Goal: Task Accomplishment & Management: Manage account settings

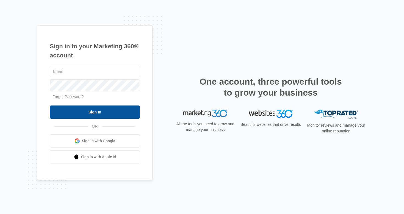
type input "christiharris@christiharris.com"
click at [97, 111] on input "Sign In" at bounding box center [95, 112] width 90 height 13
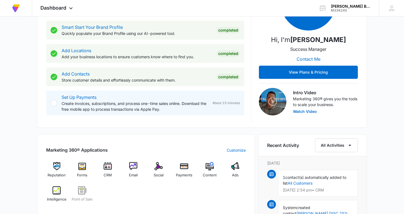
scroll to position [108, 0]
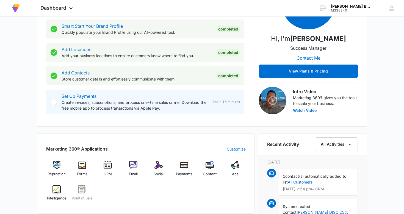
click at [76, 73] on link "Add Contacts" at bounding box center [76, 73] width 28 height 6
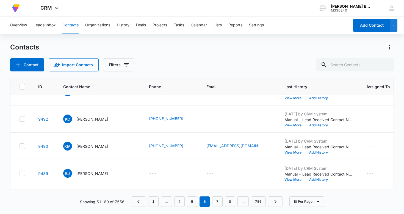
scroll to position [45, 0]
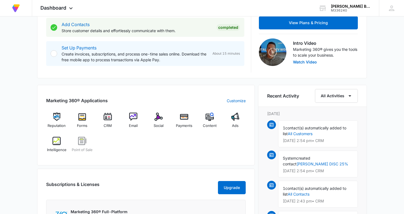
scroll to position [158, 0]
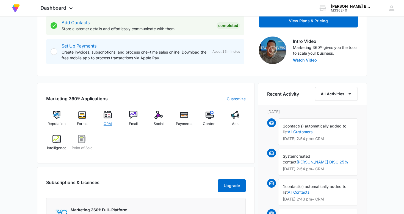
click at [109, 115] on img at bounding box center [108, 115] width 8 height 8
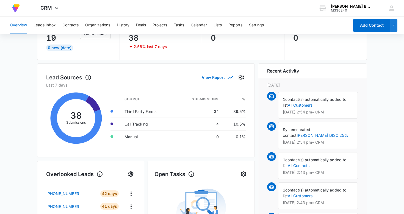
scroll to position [48, 0]
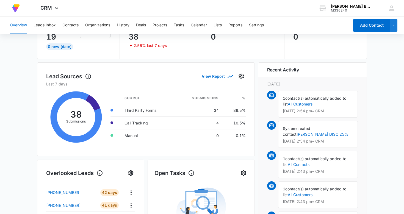
click at [109, 115] on div "38 Submissions Source Submissions % Third Party Forms 34 89.5% Call Tracking 4 …" at bounding box center [146, 117] width 200 height 61
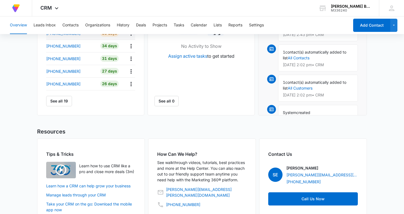
scroll to position [260, 0]
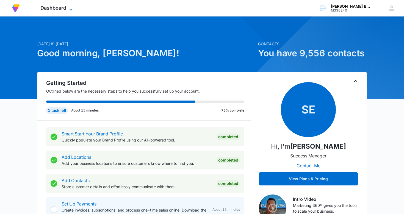
click at [55, 7] on span "Dashboard" at bounding box center [53, 8] width 26 height 6
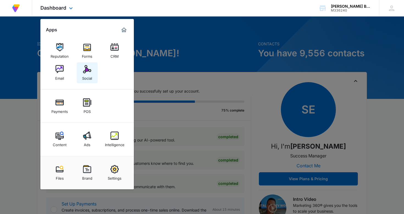
click at [90, 69] on img at bounding box center [87, 69] width 8 height 8
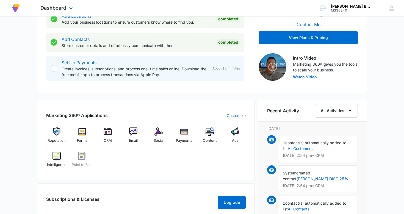
scroll to position [143, 0]
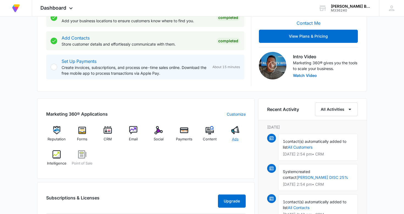
click at [237, 129] on img at bounding box center [235, 130] width 8 height 8
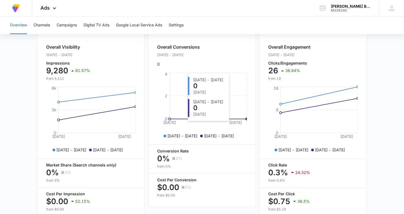
scroll to position [204, 0]
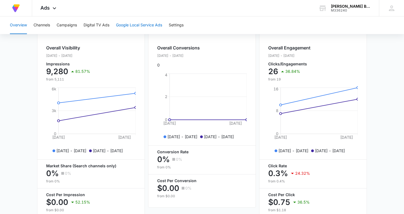
click at [142, 25] on button "Google Local Service Ads" at bounding box center [139, 26] width 46 height 18
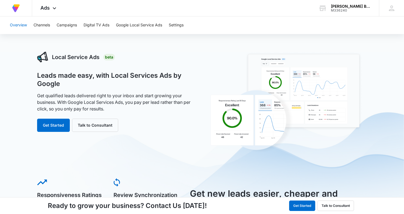
click at [20, 24] on button "Overview" at bounding box center [18, 26] width 17 height 18
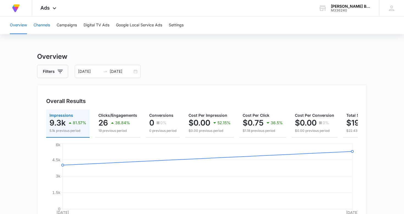
click at [43, 25] on button "Channels" at bounding box center [42, 26] width 17 height 18
click at [135, 72] on div "09/03/2025 09/04/2025" at bounding box center [108, 71] width 66 height 13
click at [61, 71] on icon "button" at bounding box center [60, 71] width 7 height 7
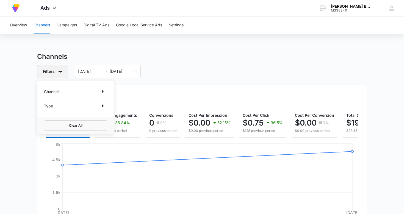
click at [61, 71] on icon "button" at bounding box center [60, 71] width 7 height 7
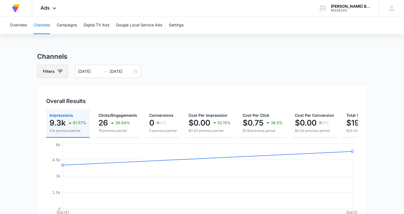
click at [61, 71] on icon "button" at bounding box center [60, 71] width 7 height 7
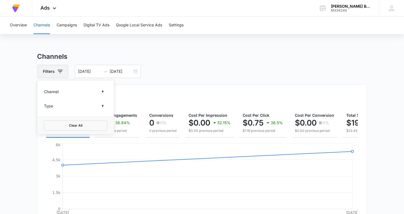
click at [61, 71] on icon "button" at bounding box center [60, 71] width 7 height 7
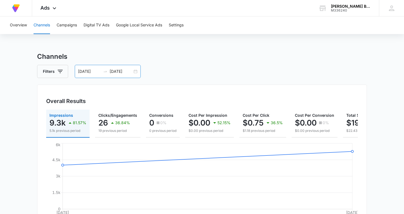
click at [134, 71] on div "09/03/2025 09/04/2025" at bounding box center [108, 71] width 66 height 13
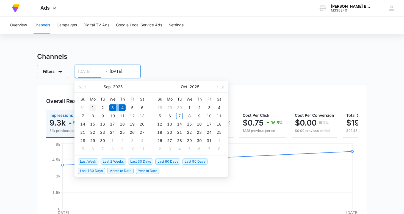
type input "09/01/2025"
click at [94, 107] on div "1" at bounding box center [92, 108] width 7 height 7
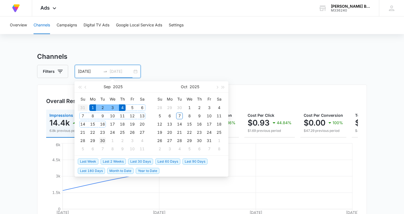
type input "09/30/2025"
click at [103, 141] on div "30" at bounding box center [102, 141] width 7 height 7
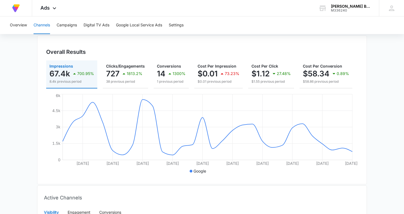
scroll to position [51, 0]
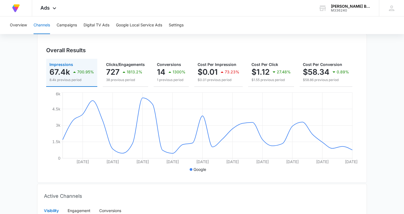
click at [44, 25] on button "Channels" at bounding box center [42, 26] width 17 height 18
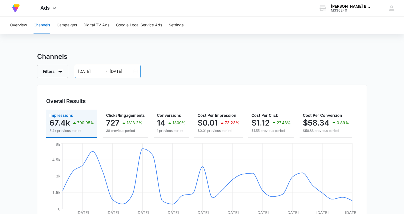
click at [137, 71] on div "09/01/2025 09/30/2025" at bounding box center [108, 71] width 66 height 13
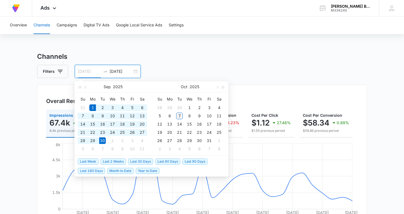
type input "10/07/2025"
click at [179, 115] on div "7" at bounding box center [179, 116] width 7 height 7
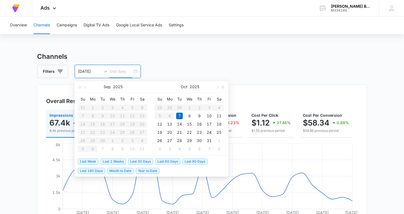
click at [91, 107] on table "Su Mo Tu We Th Fr Sa 31 1 2 3 4 5 6 7 8 9 10 11 12 13 14 15 16 17 18 19 20 21 2…" at bounding box center [112, 124] width 69 height 58
type input "10/07/2025"
click at [178, 116] on div "7" at bounding box center [179, 116] width 7 height 7
type input "09/01/2025"
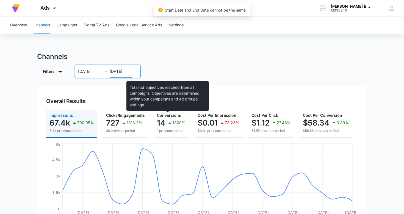
click at [178, 116] on span "Conversions" at bounding box center [169, 115] width 24 height 5
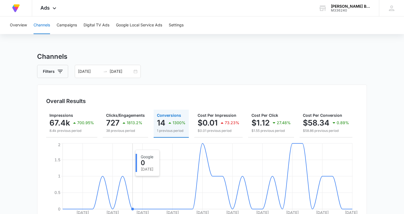
click at [134, 147] on icon "Sep 3 Sep 6 Sep 9 Sep 12 Sep 15 Sep 18 Sep 21 Sep 24 Sep 27 Sep 30 0 0.5 1 1.5 2" at bounding box center [202, 183] width 312 height 83
click at [104, 71] on icon "swap-right" at bounding box center [105, 71] width 4 height 4
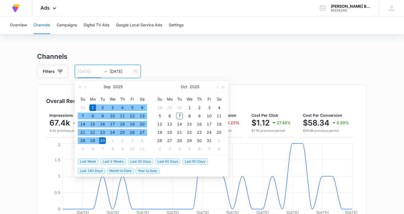
click at [94, 107] on div "1" at bounding box center [92, 108] width 7 height 7
type input "10/07/2025"
click at [181, 115] on div "7" at bounding box center [179, 116] width 7 height 7
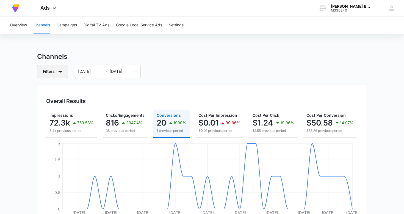
click at [60, 72] on icon "button" at bounding box center [60, 71] width 5 height 3
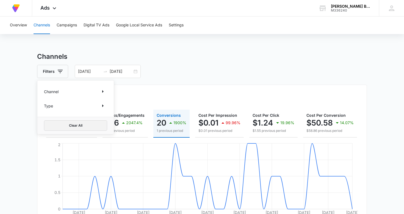
click at [78, 126] on button "Clear All" at bounding box center [75, 126] width 63 height 10
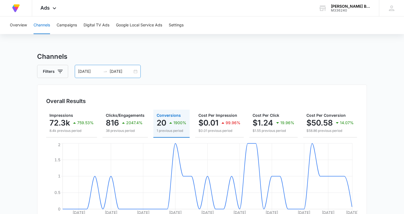
click at [105, 71] on icon "swap-right" at bounding box center [105, 71] width 4 height 4
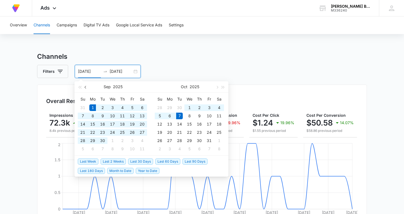
click at [86, 87] on span "button" at bounding box center [86, 87] width 3 height 3
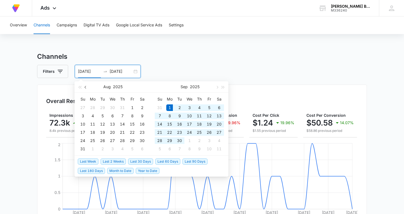
click at [86, 87] on span "button" at bounding box center [86, 87] width 3 height 3
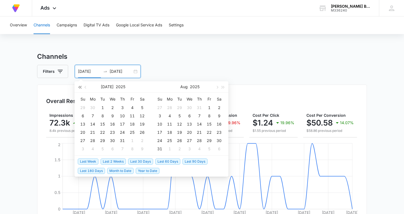
click at [81, 86] on span "button" at bounding box center [79, 87] width 3 height 3
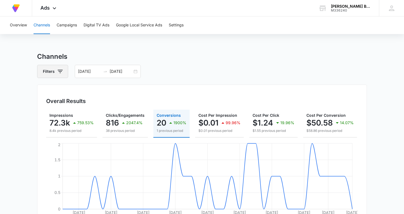
click at [59, 70] on icon "button" at bounding box center [60, 71] width 7 height 7
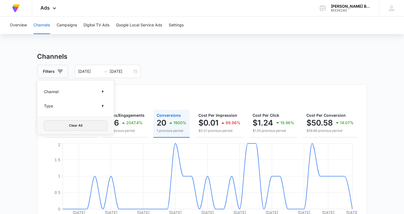
click at [81, 127] on button "Clear All" at bounding box center [75, 126] width 63 height 10
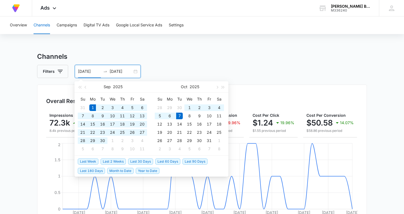
click at [99, 72] on input "09/01/2025" at bounding box center [89, 72] width 23 height 6
click at [86, 87] on span "button" at bounding box center [86, 87] width 3 height 3
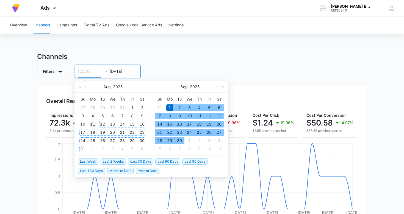
type input "08/11/2025"
click at [93, 125] on div "11" at bounding box center [92, 124] width 7 height 7
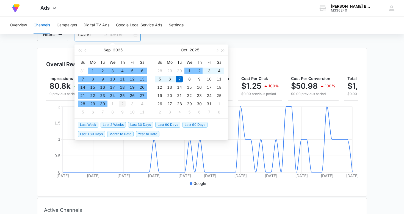
scroll to position [38, 0]
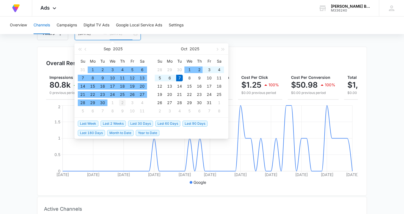
type input "10/07/2025"
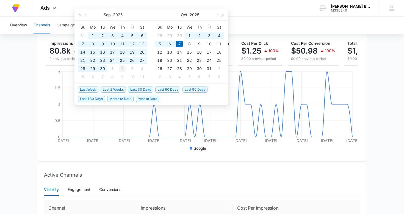
scroll to position [73, 0]
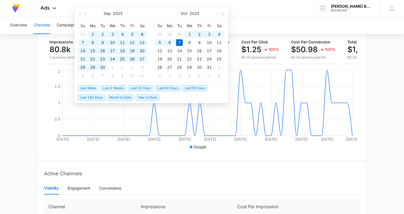
click at [170, 88] on span "Last 60 Days" at bounding box center [167, 88] width 25 height 6
type input "08/08/2025"
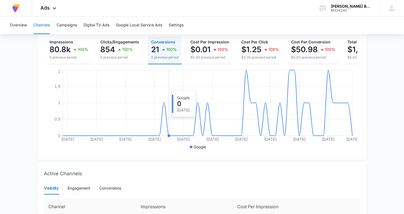
click at [170, 88] on icon "Aug 9 Aug 15 Aug 21 Aug 27 Sep 2 Sep 8 Sep 14 Sep 20 Sep 26 Oct 2 Oct 7 0 0.5 1…" at bounding box center [202, 110] width 312 height 83
click at [352, 49] on p "$1,070.50" at bounding box center [366, 49] width 36 height 9
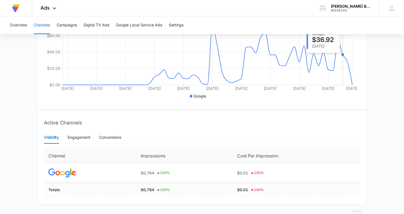
scroll to position [135, 0]
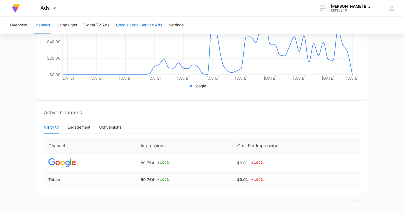
click at [146, 25] on button "Google Local Service Ads" at bounding box center [139, 26] width 46 height 18
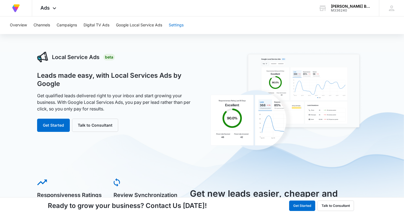
click at [177, 24] on button "Settings" at bounding box center [176, 26] width 15 height 18
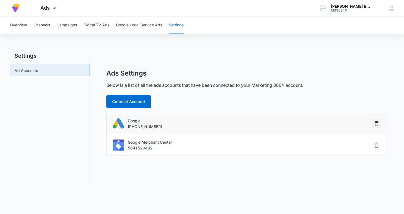
click at [377, 122] on icon "button" at bounding box center [377, 123] width 4 height 5
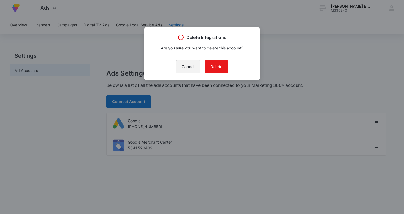
click at [187, 67] on button "Cancel" at bounding box center [188, 66] width 24 height 13
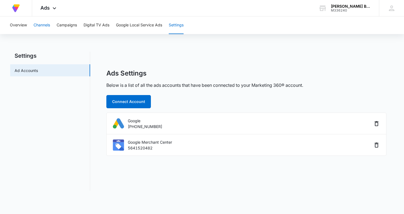
click at [43, 23] on button "Channels" at bounding box center [42, 26] width 17 height 18
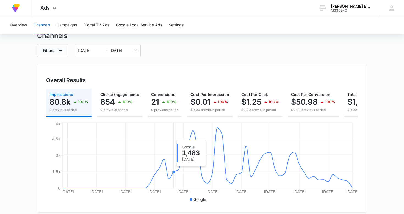
scroll to position [21, 0]
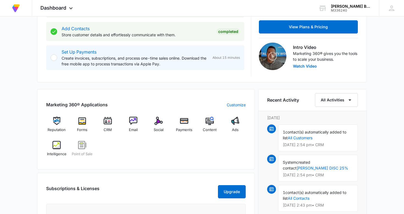
scroll to position [154, 0]
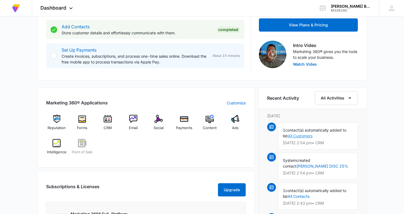
click at [298, 135] on link "All Customers" at bounding box center [300, 136] width 25 height 5
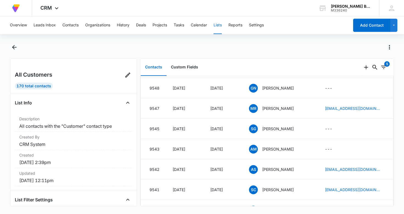
scroll to position [153, 0]
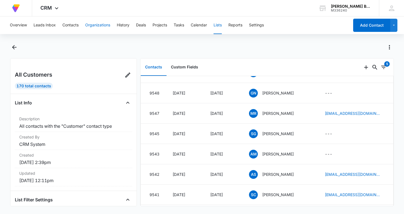
click at [101, 24] on button "Organizations" at bounding box center [97, 26] width 25 height 18
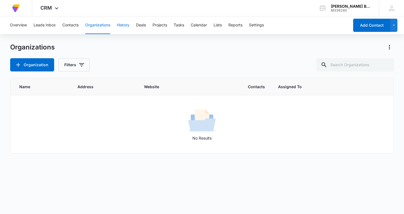
click at [124, 25] on button "History" at bounding box center [123, 26] width 13 height 18
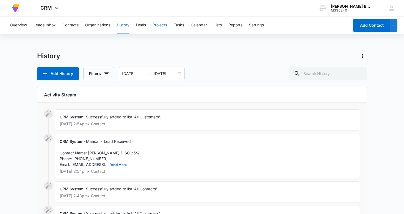
click at [162, 24] on button "Projects" at bounding box center [160, 26] width 15 height 18
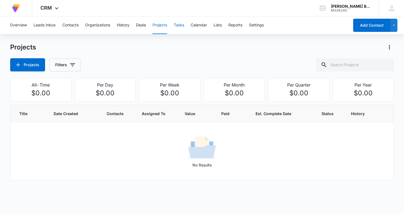
click at [181, 24] on button "Tasks" at bounding box center [179, 26] width 10 height 18
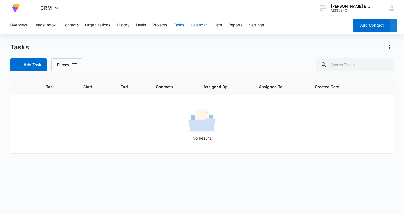
click at [201, 25] on button "Calendar" at bounding box center [199, 26] width 16 height 18
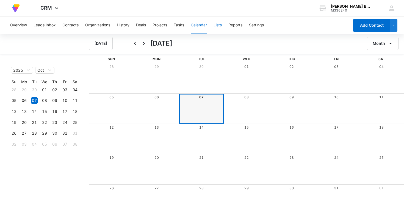
click at [220, 24] on button "Lists" at bounding box center [218, 26] width 8 height 18
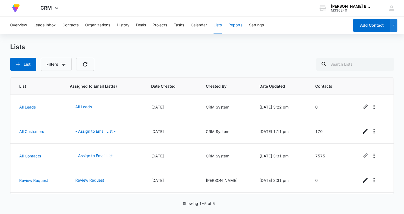
click at [239, 24] on button "Reports" at bounding box center [236, 26] width 14 height 18
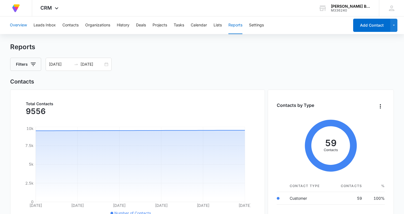
click at [18, 24] on button "Overview" at bounding box center [18, 26] width 17 height 18
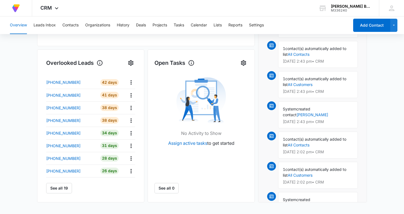
scroll to position [157, 0]
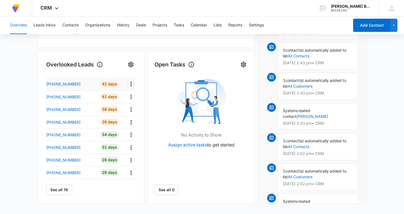
click at [133, 84] on icon "Actions" at bounding box center [131, 84] width 7 height 7
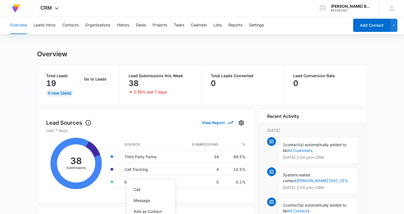
scroll to position [0, 0]
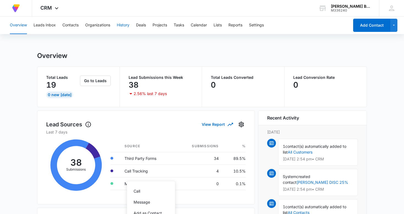
click at [124, 24] on button "History" at bounding box center [123, 26] width 13 height 18
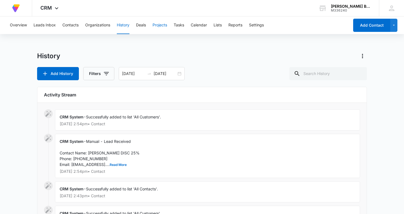
click at [162, 24] on button "Projects" at bounding box center [160, 26] width 15 height 18
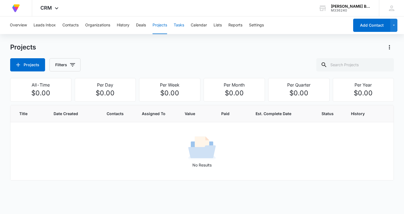
click at [179, 24] on button "Tasks" at bounding box center [179, 26] width 10 height 18
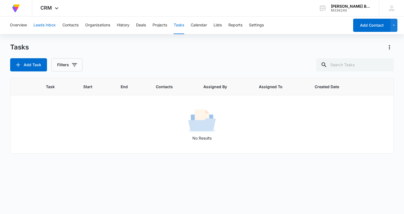
click at [45, 24] on button "Leads Inbox" at bounding box center [45, 26] width 22 height 18
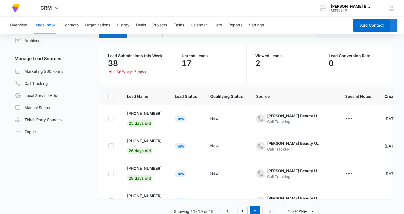
scroll to position [42, 0]
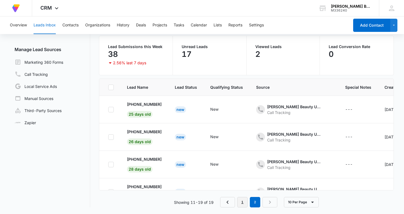
click at [243, 202] on link "1" at bounding box center [242, 202] width 10 height 10
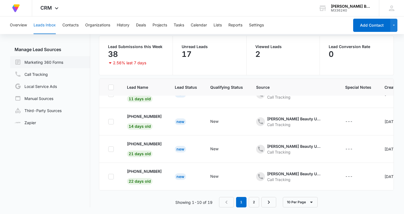
click at [48, 61] on link "Marketing 360 Forms" at bounding box center [39, 62] width 49 height 7
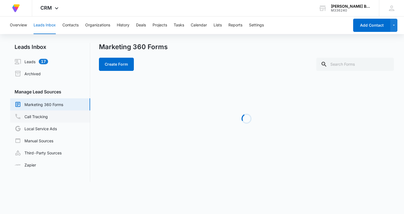
click at [43, 117] on link "Call Tracking" at bounding box center [31, 116] width 33 height 7
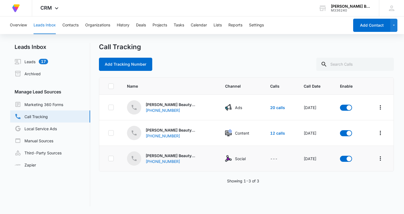
click at [225, 160] on img at bounding box center [228, 158] width 7 height 7
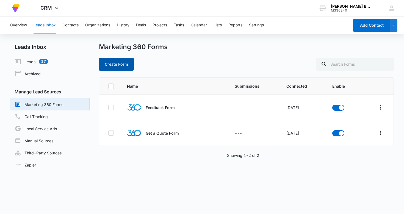
click at [117, 63] on button "Create Form" at bounding box center [116, 64] width 35 height 13
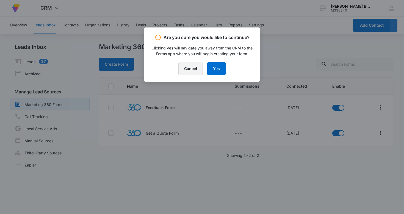
click at [191, 69] on button "Cancel" at bounding box center [191, 68] width 24 height 13
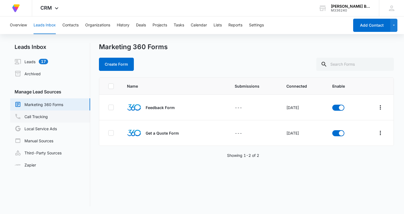
click at [38, 117] on link "Call Tracking" at bounding box center [31, 116] width 33 height 7
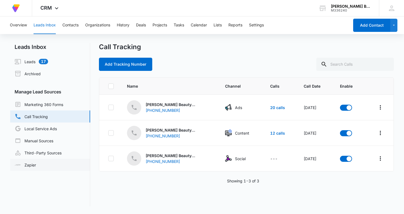
click at [32, 165] on link "Zapier" at bounding box center [25, 165] width 21 height 6
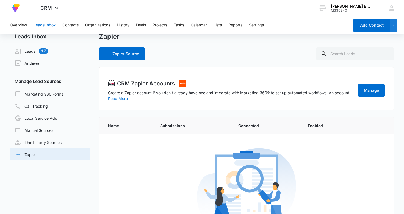
scroll to position [7, 0]
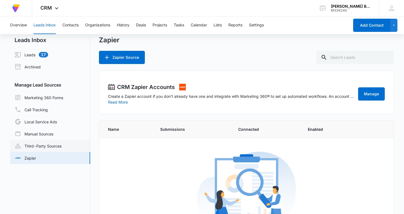
click at [47, 145] on link "Third-Party Sources" at bounding box center [38, 146] width 47 height 7
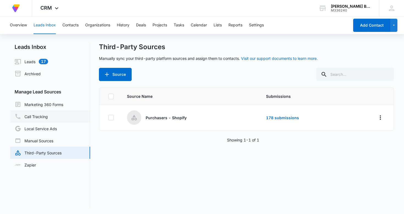
click at [40, 117] on link "Call Tracking" at bounding box center [31, 116] width 33 height 7
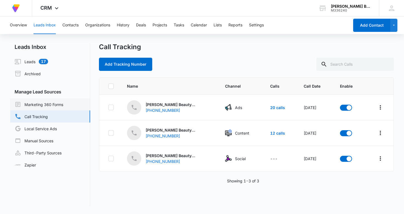
click at [59, 103] on link "Marketing 360 Forms" at bounding box center [39, 104] width 49 height 7
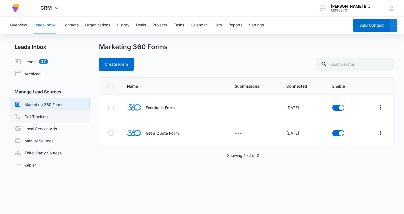
click at [48, 116] on link "Call Tracking" at bounding box center [31, 116] width 33 height 7
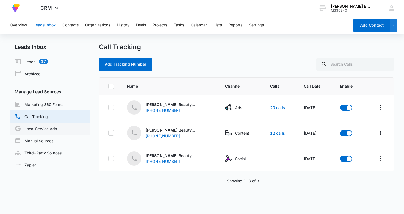
click at [57, 129] on link "Local Service Ads" at bounding box center [36, 128] width 42 height 7
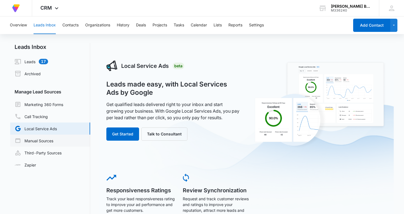
click at [53, 141] on link "Manual Sources" at bounding box center [34, 141] width 39 height 7
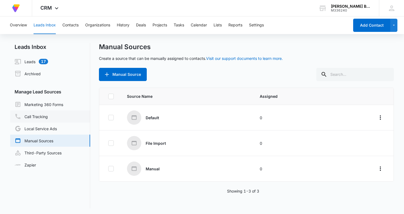
click at [47, 116] on link "Call Tracking" at bounding box center [31, 116] width 33 height 7
